Goal: Check status: Check status

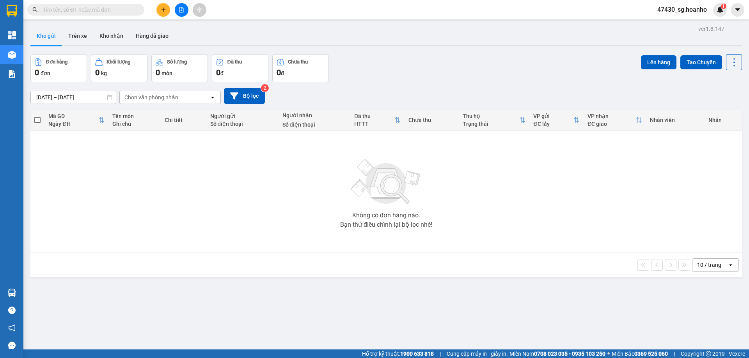
click at [108, 7] on input "text" at bounding box center [89, 9] width 92 height 9
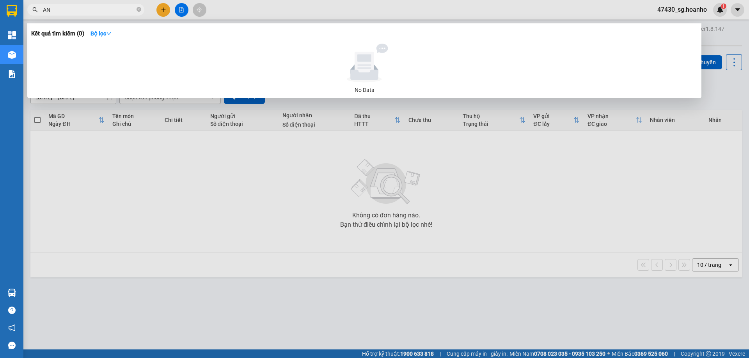
type input "A"
type input "Ả"
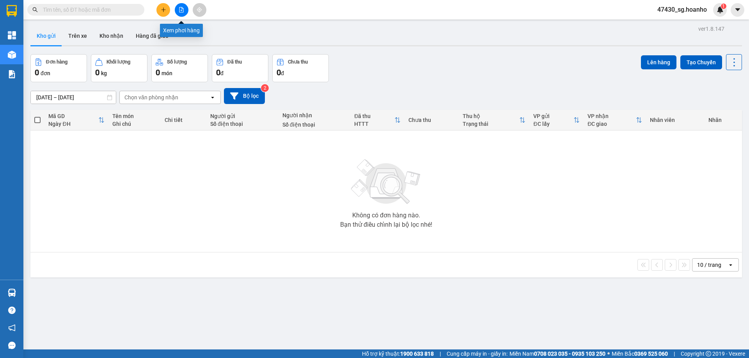
click at [181, 13] on button at bounding box center [182, 10] width 14 height 14
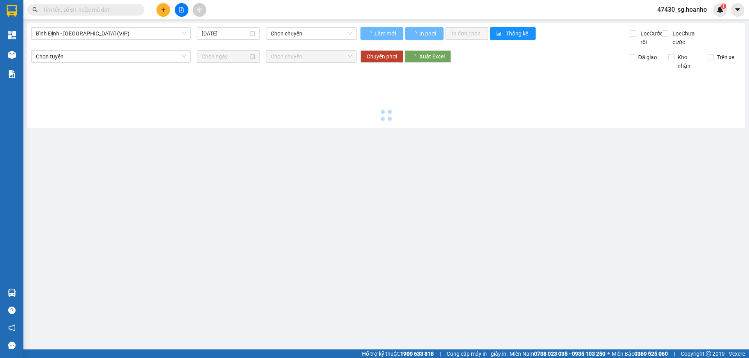
type input "14/10/2025"
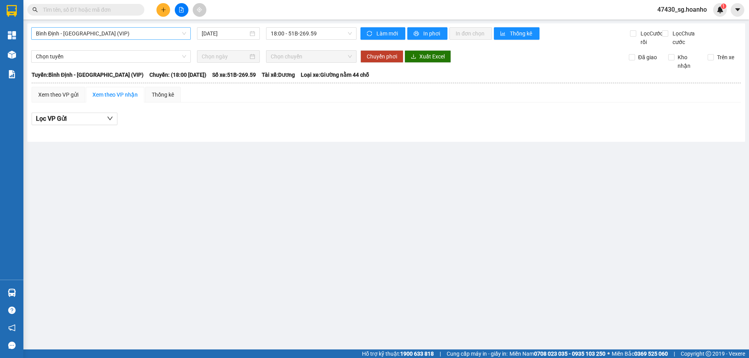
click at [156, 30] on span "Bình Định - Sài Gòn (VIP)" at bounding box center [111, 34] width 150 height 12
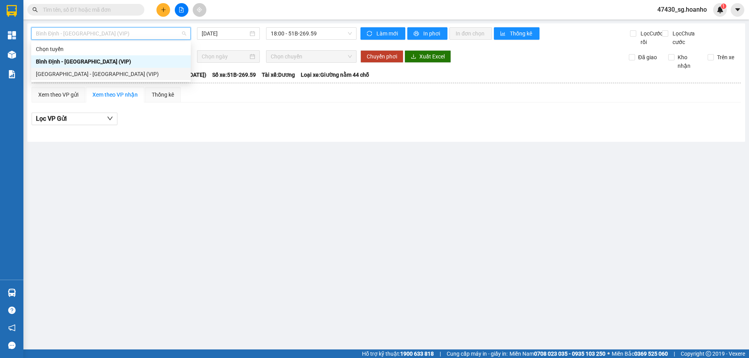
click at [158, 72] on div "Sài Gòn - Bình Định (VIP)" at bounding box center [111, 74] width 150 height 9
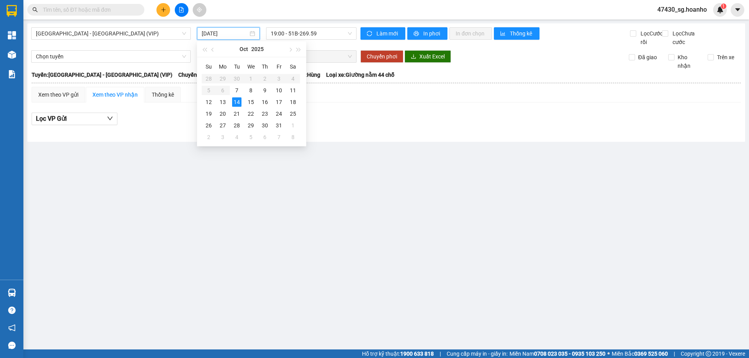
click at [234, 37] on input "14/10/2025" at bounding box center [225, 33] width 46 height 9
click at [221, 101] on div "13" at bounding box center [222, 101] width 9 height 9
type input "13/10/2025"
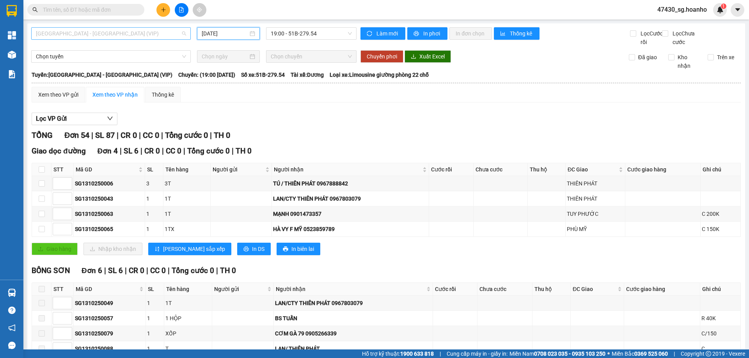
click at [160, 31] on span "Sài Gòn - Bình Định (VIP)" at bounding box center [111, 34] width 150 height 12
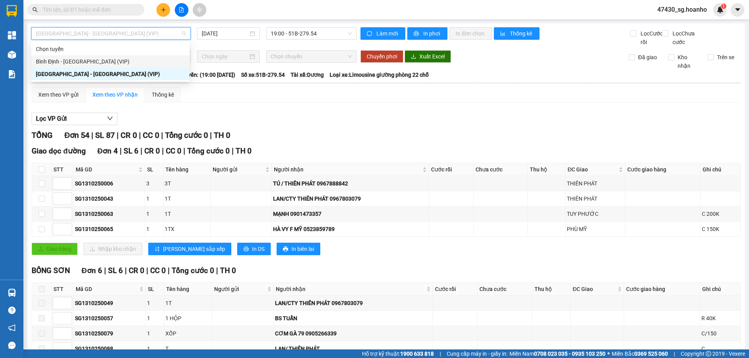
click at [160, 60] on div "Bình Định - Sài Gòn (VIP)" at bounding box center [110, 61] width 149 height 9
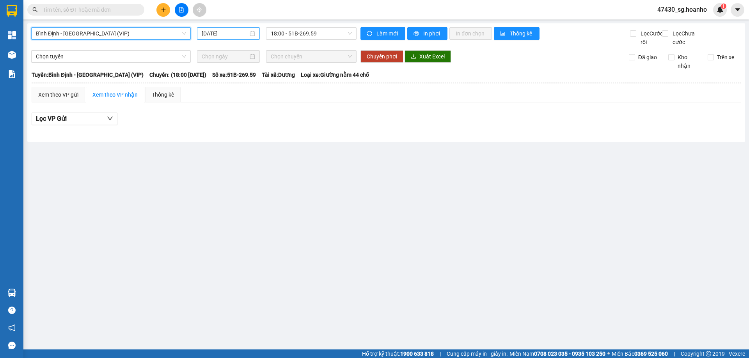
click at [225, 37] on input "14/10/2025" at bounding box center [225, 33] width 46 height 9
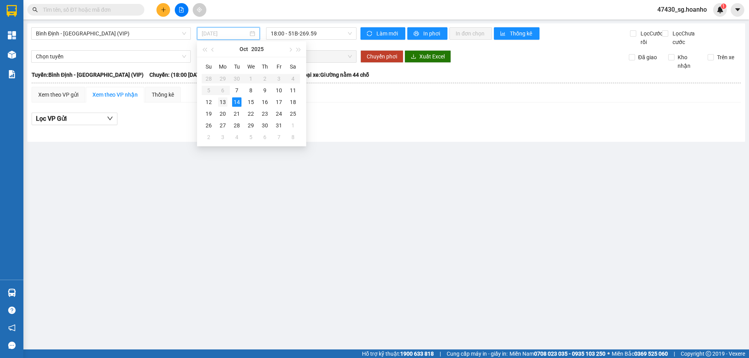
click at [228, 102] on td "13" at bounding box center [223, 102] width 14 height 12
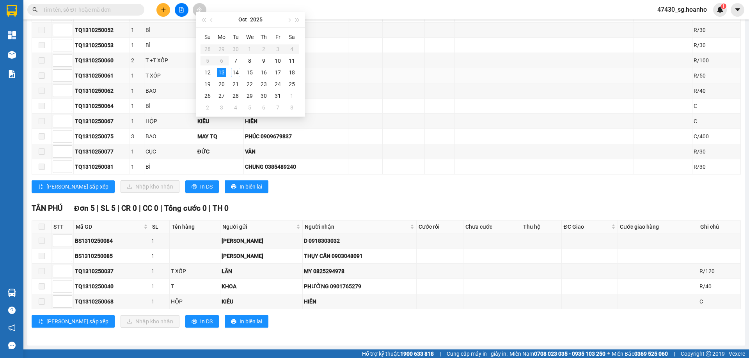
scroll to position [618, 0]
type input "13/10/2025"
